Goal: Navigation & Orientation: Go to known website

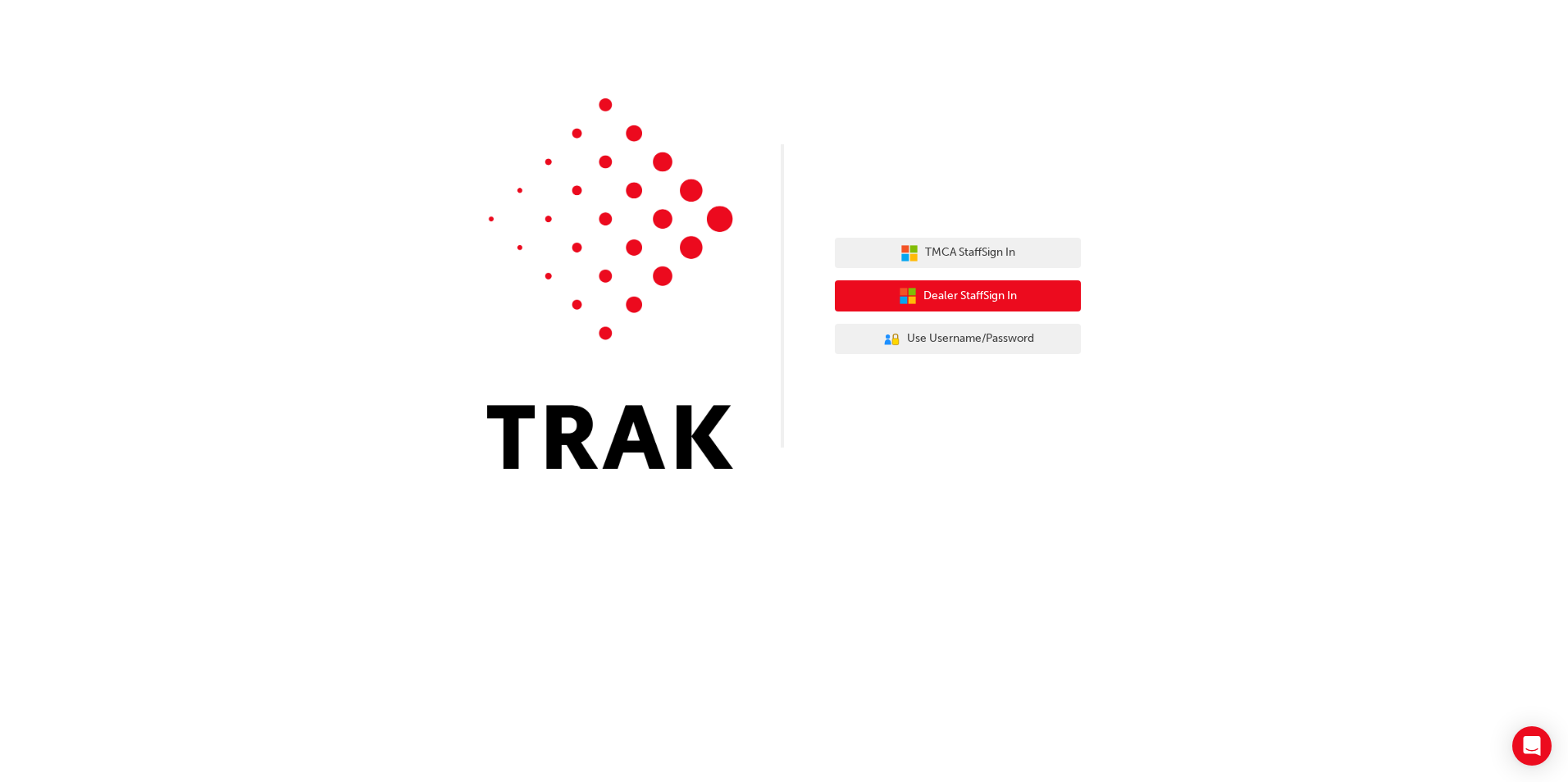
click at [971, 291] on span "Dealer Staff Sign In" at bounding box center [970, 297] width 94 height 19
